Goal: Information Seeking & Learning: Learn about a topic

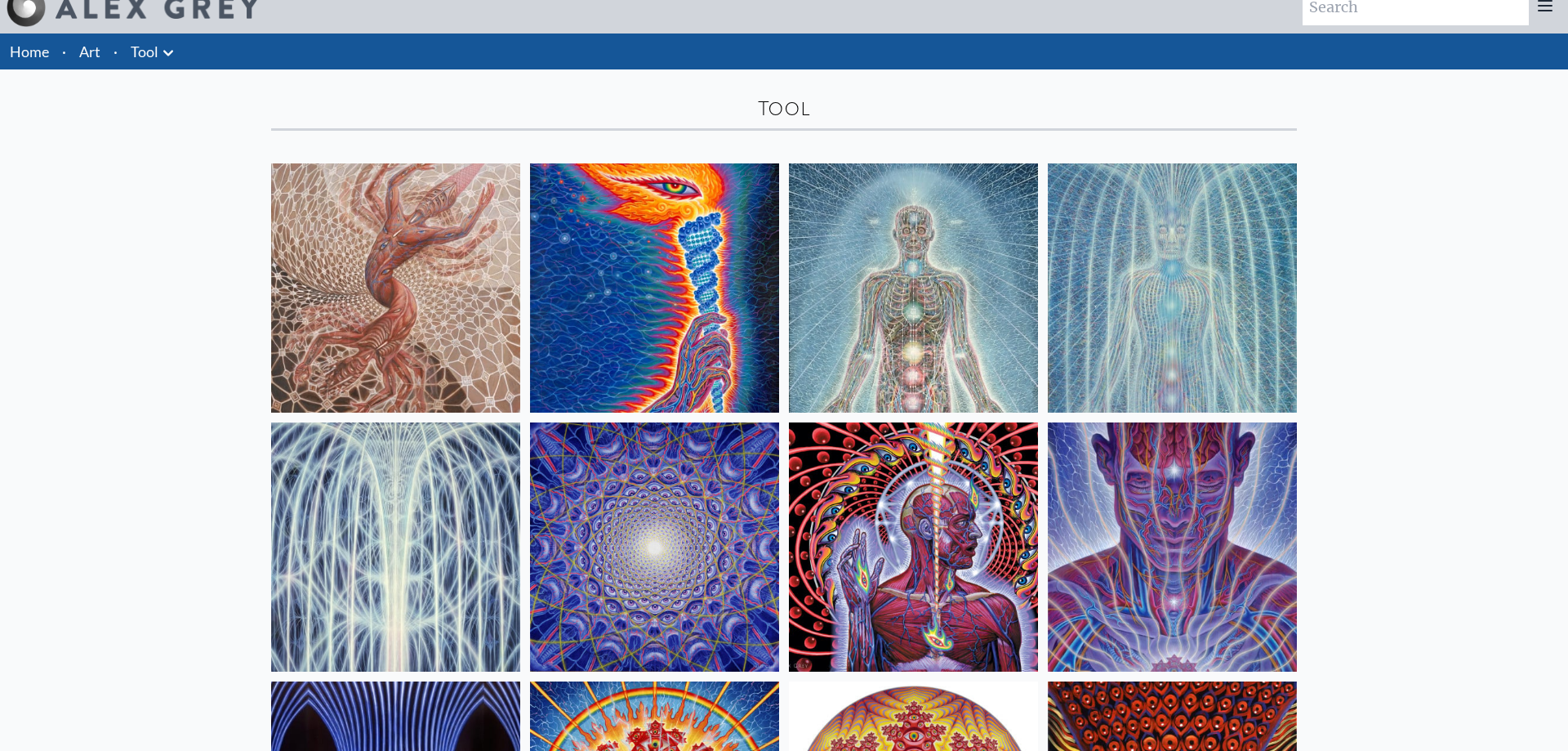
scroll to position [16, 0]
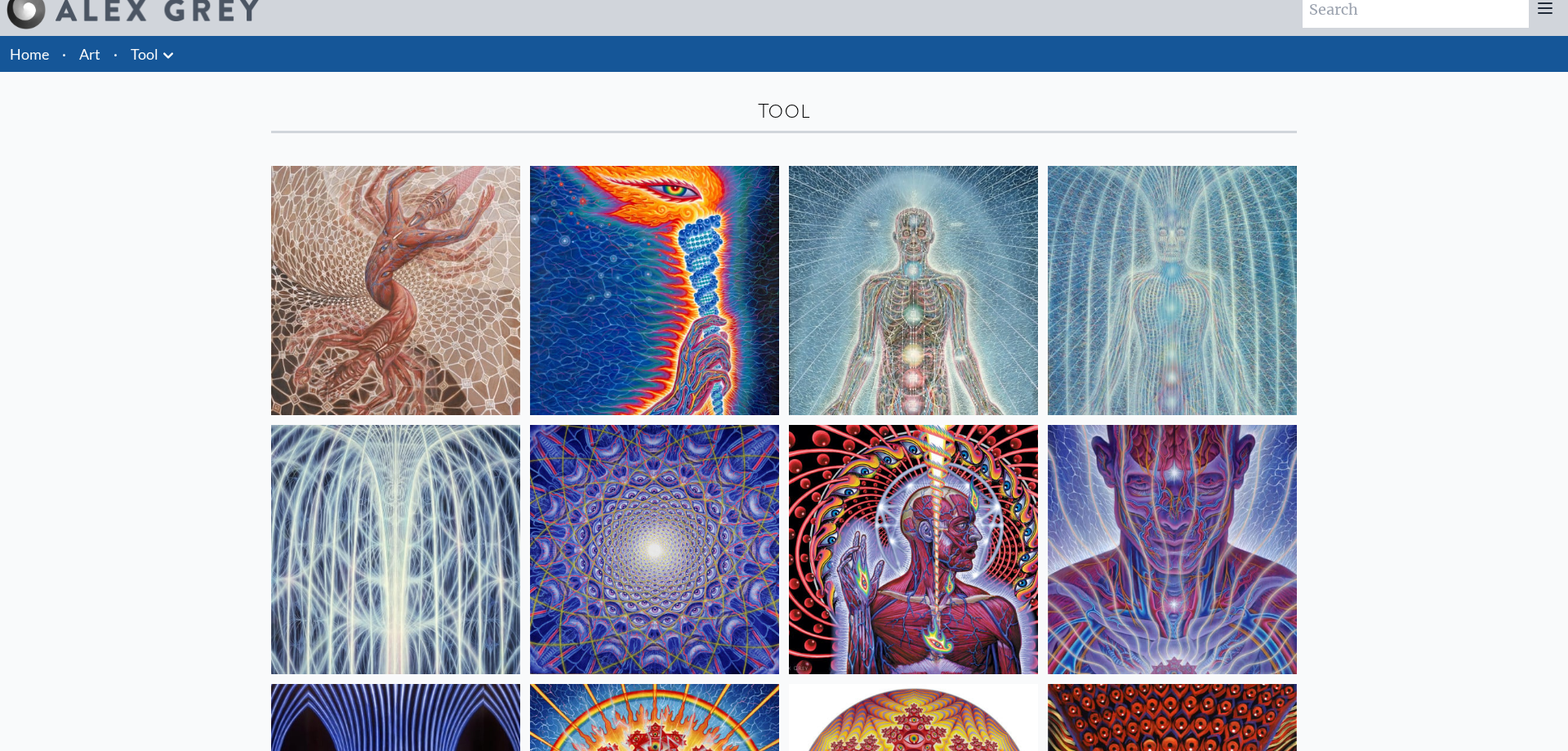
click at [1158, 548] on img at bounding box center [1172, 550] width 249 height 249
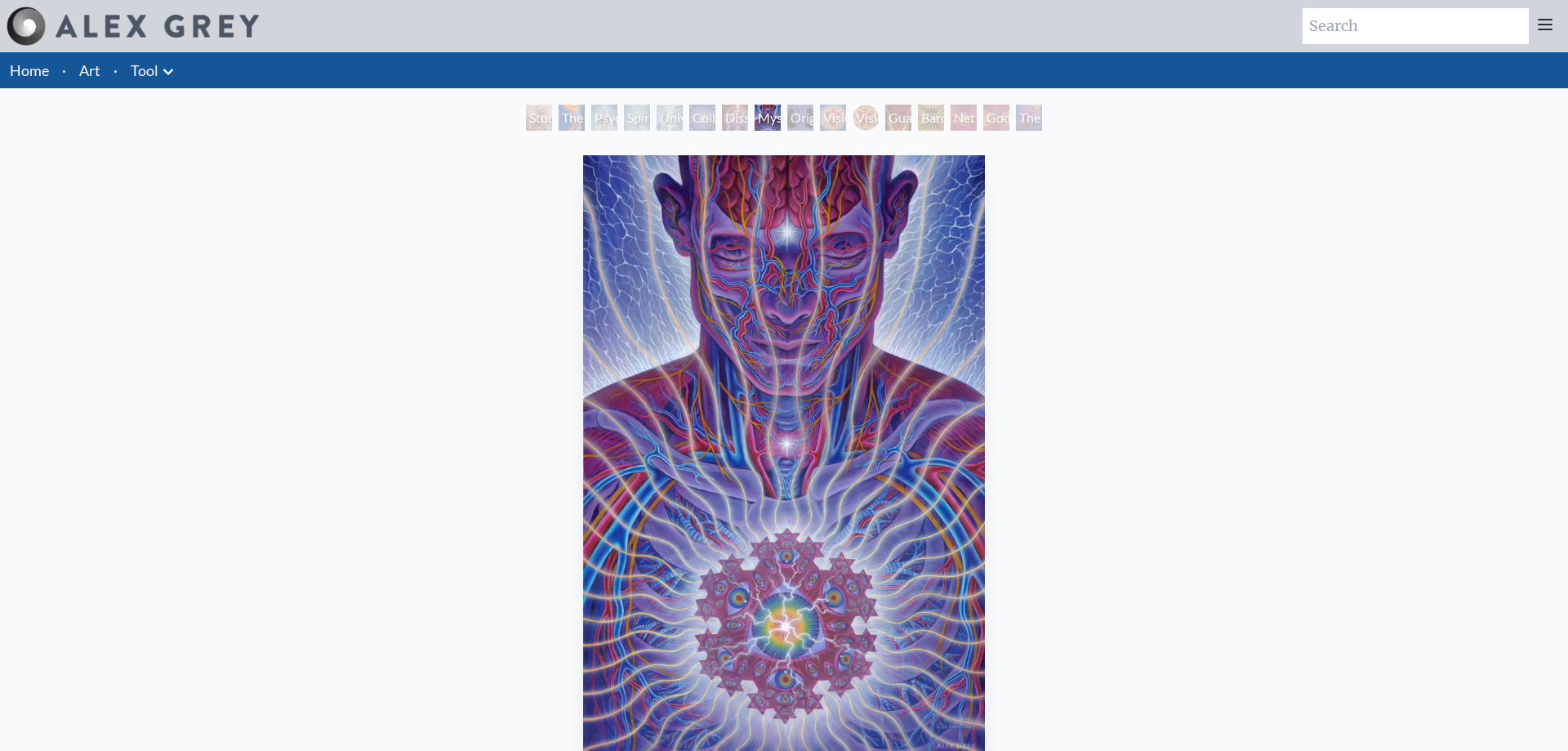
click at [534, 121] on div "Study for the Great Turn" at bounding box center [538, 117] width 27 height 27
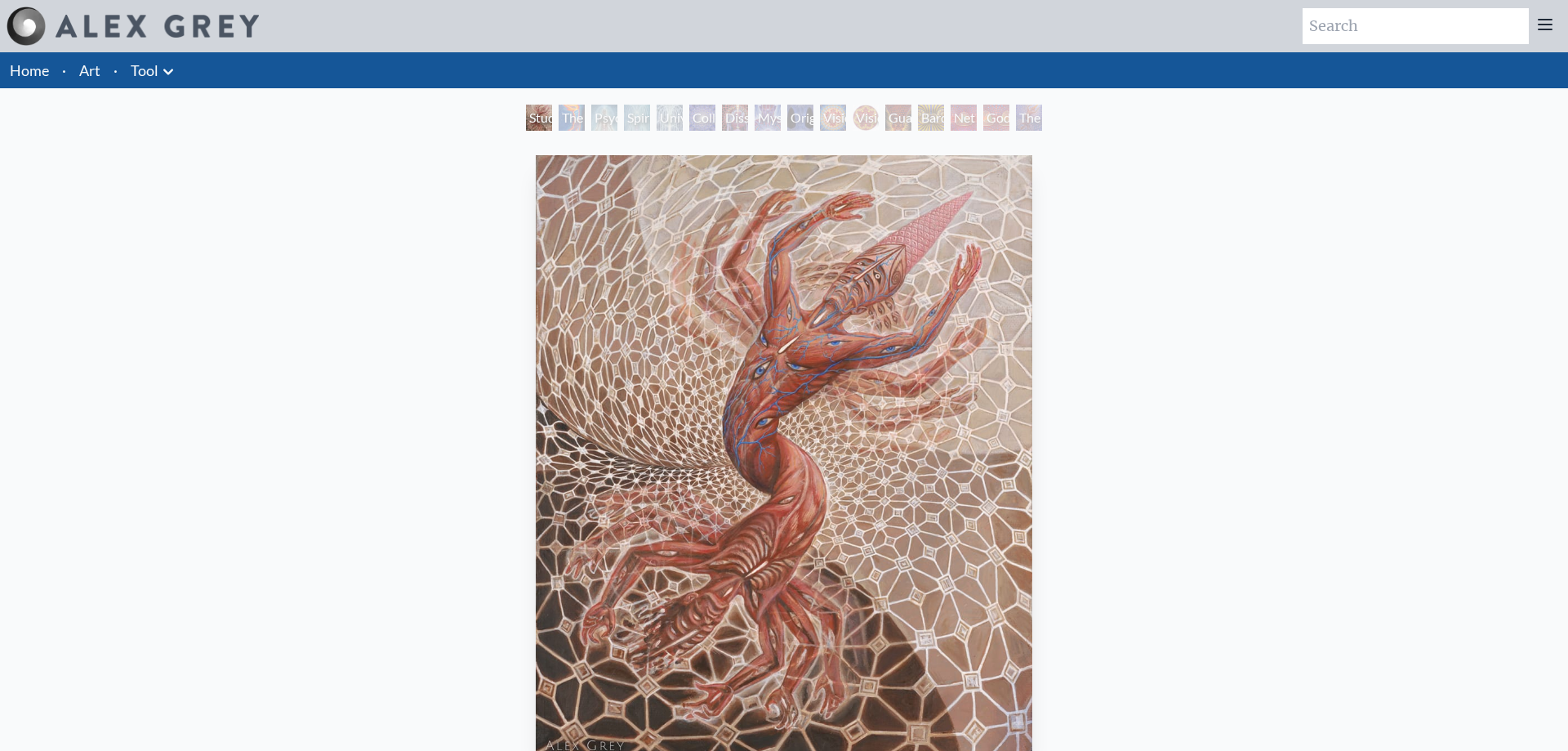
click at [629, 116] on div "Spiritual Energy System" at bounding box center [636, 117] width 27 height 27
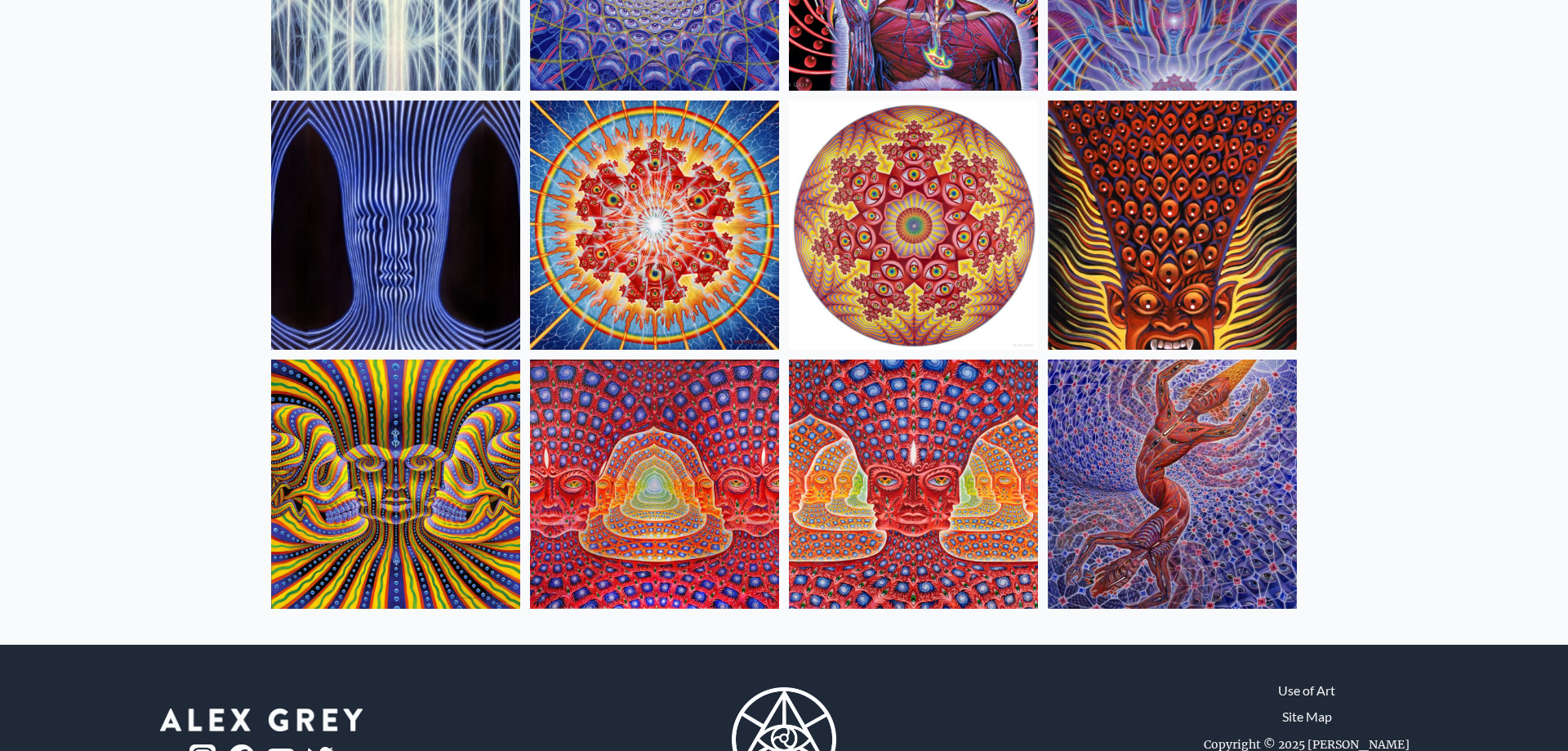
scroll to position [517, 0]
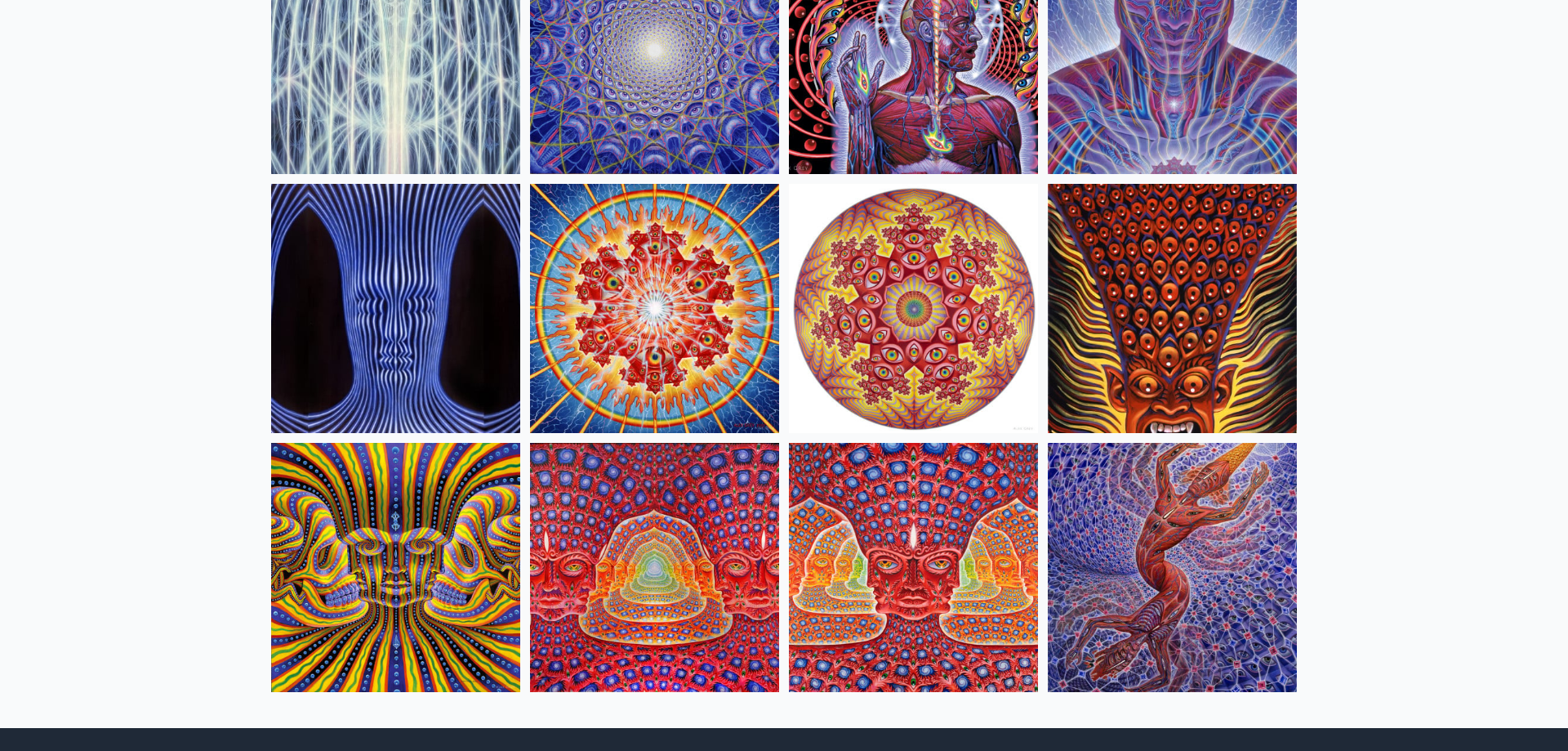
click at [400, 563] on img at bounding box center [395, 567] width 249 height 249
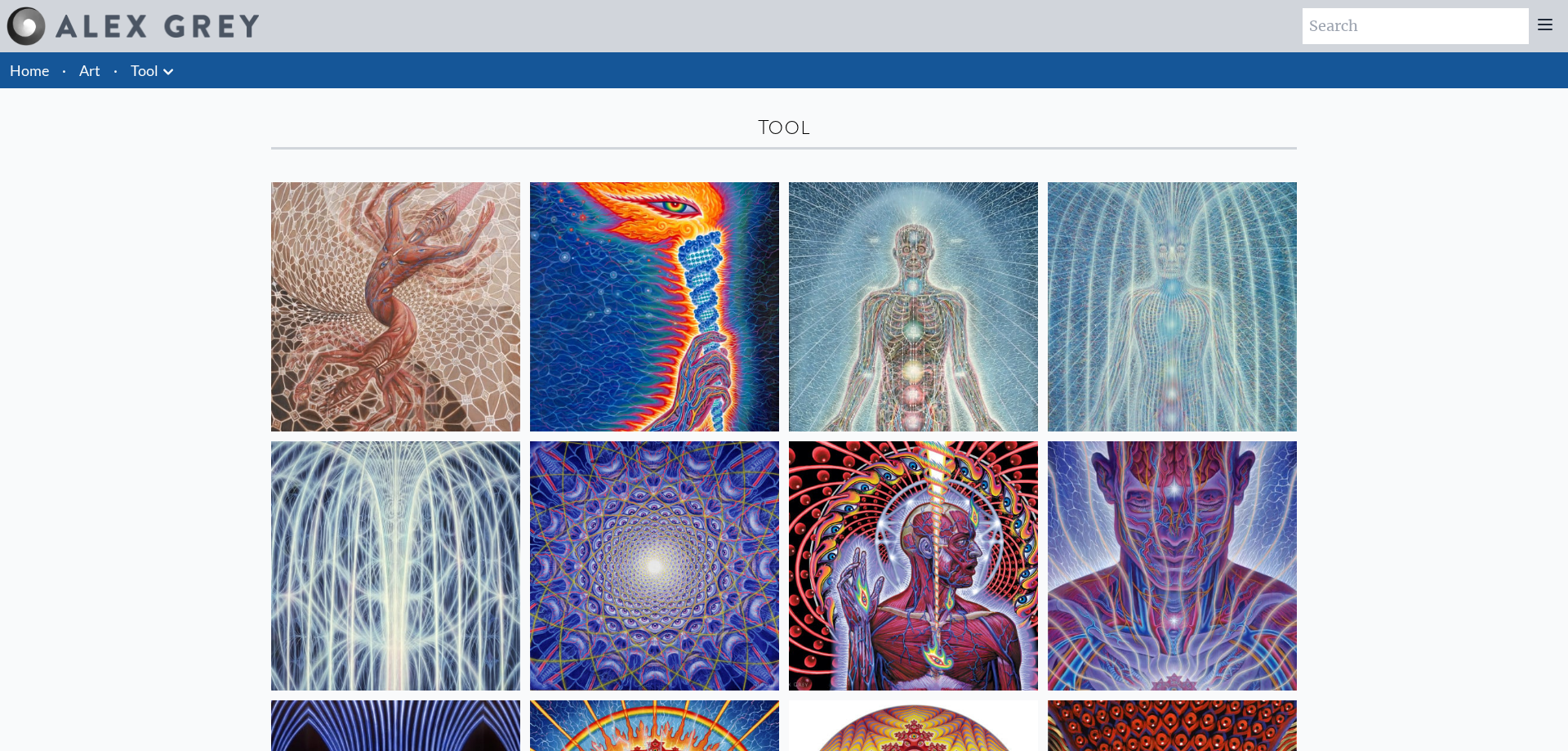
scroll to position [517, 0]
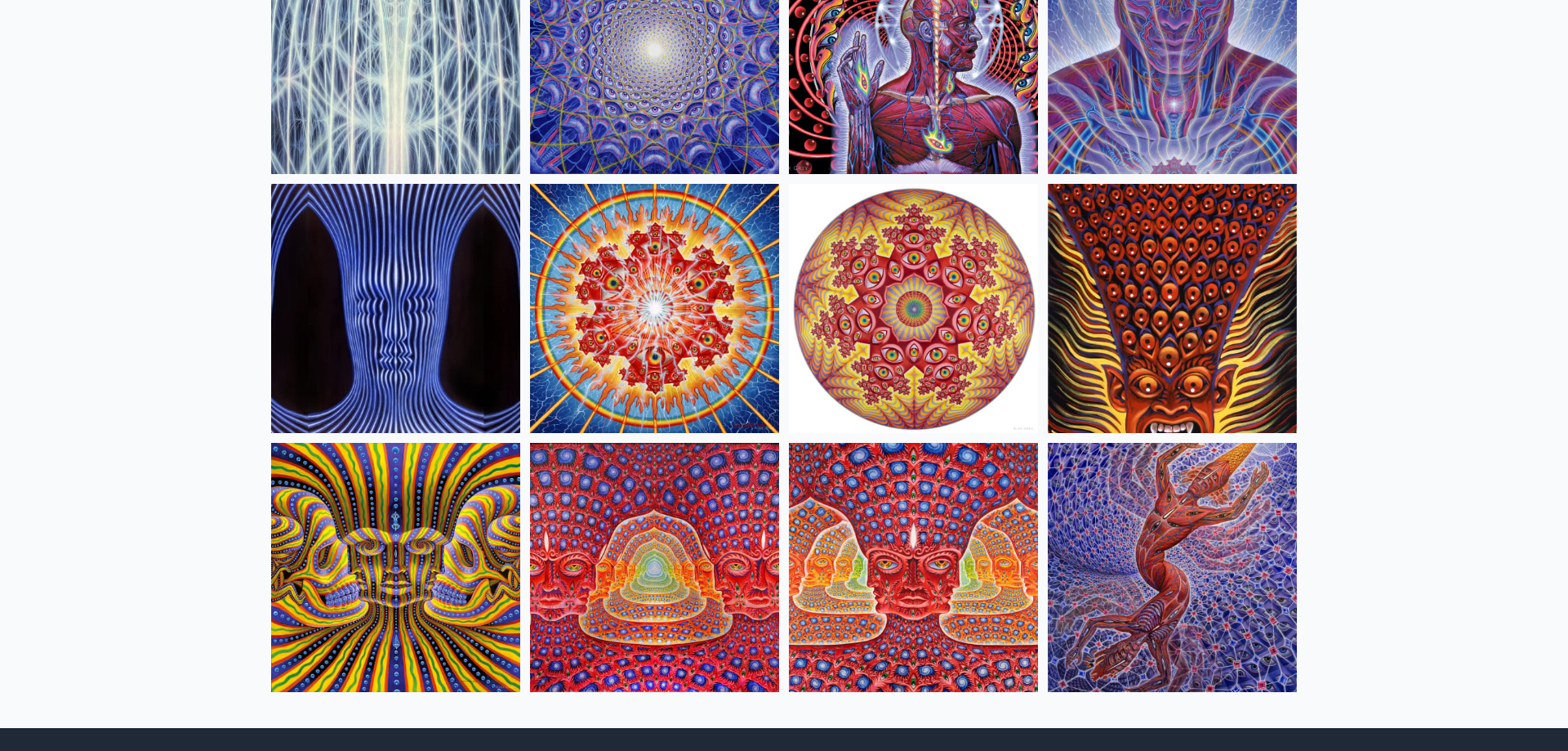
click at [925, 547] on img at bounding box center [914, 567] width 249 height 249
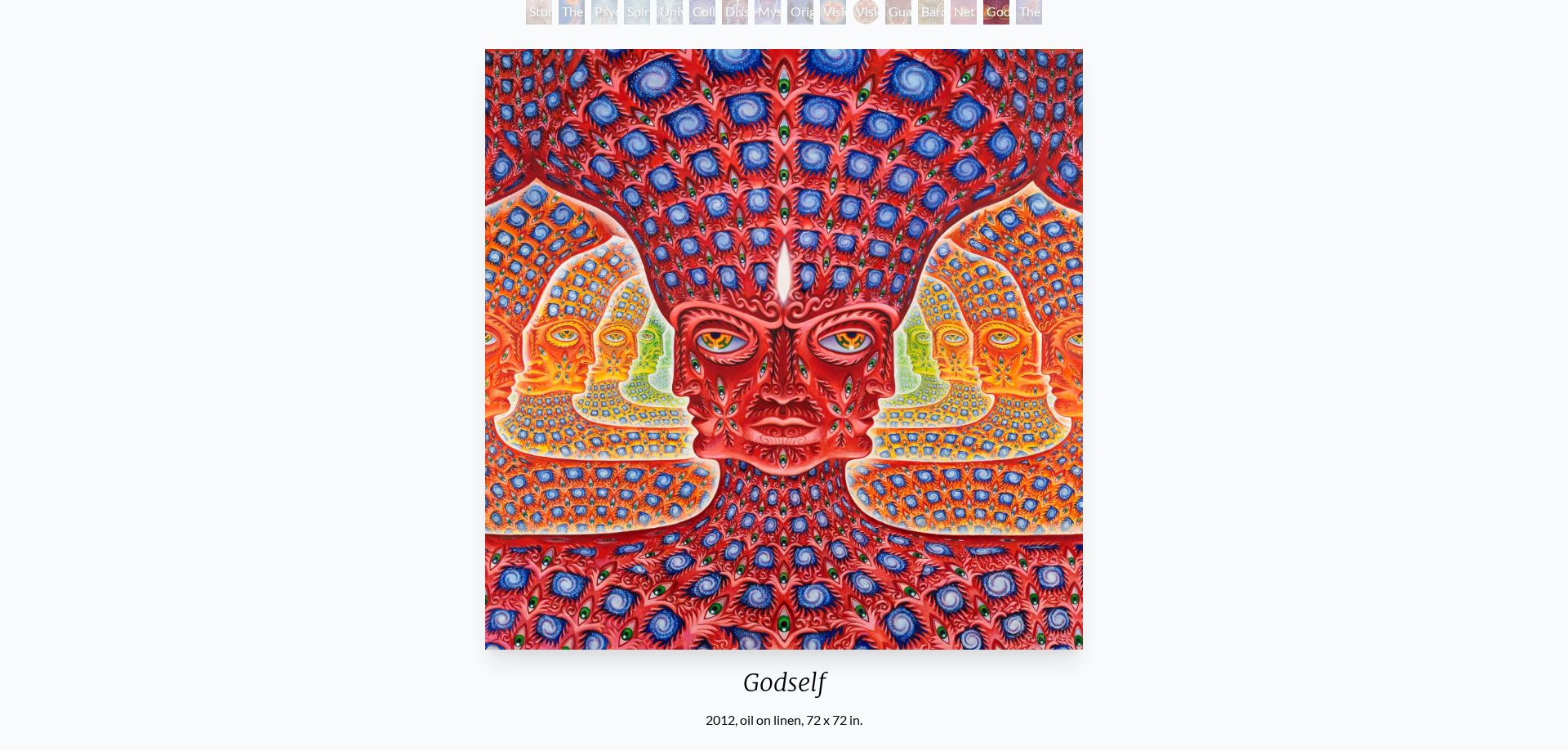
scroll to position [83, 0]
